Goal: Use online tool/utility

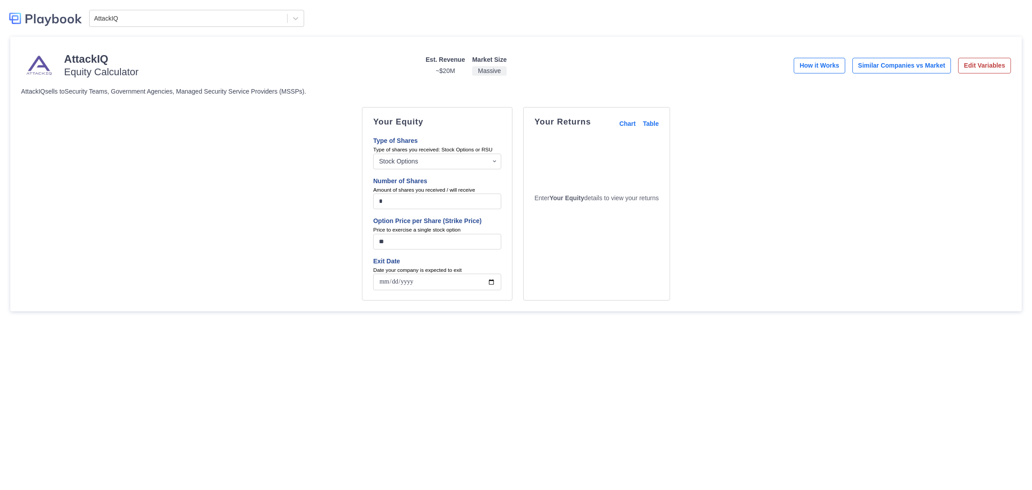
click at [192, 295] on div "**********" at bounding box center [516, 203] width 990 height 193
click at [261, 170] on div "**********" at bounding box center [516, 203] width 990 height 193
